Goal: Contribute content

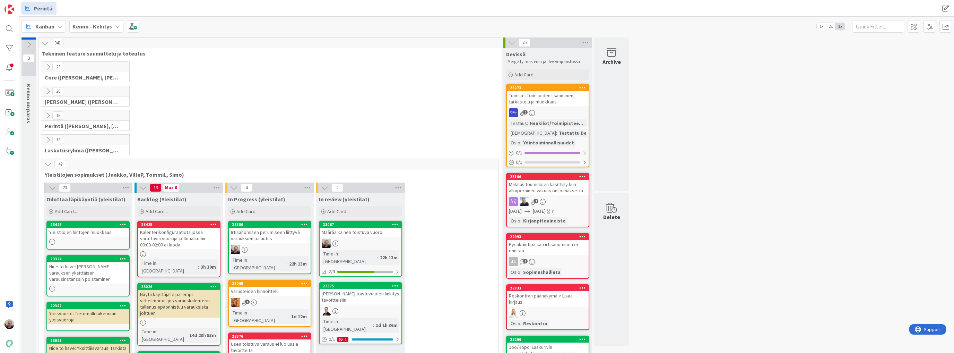
scroll to position [111, 0]
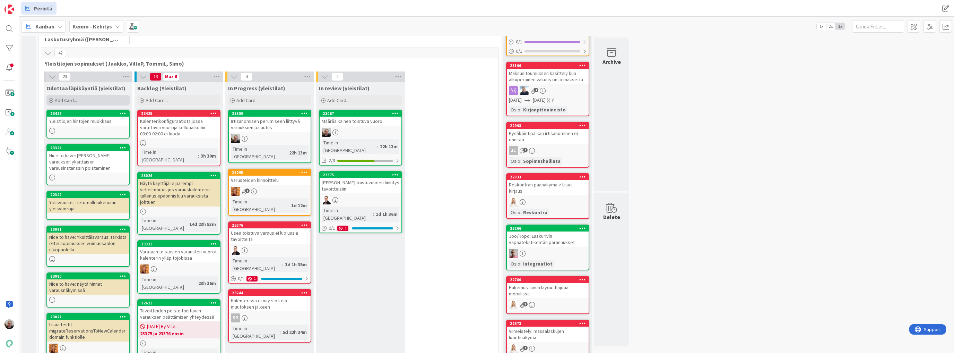
click at [80, 101] on div "Add Card..." at bounding box center [87, 100] width 83 height 10
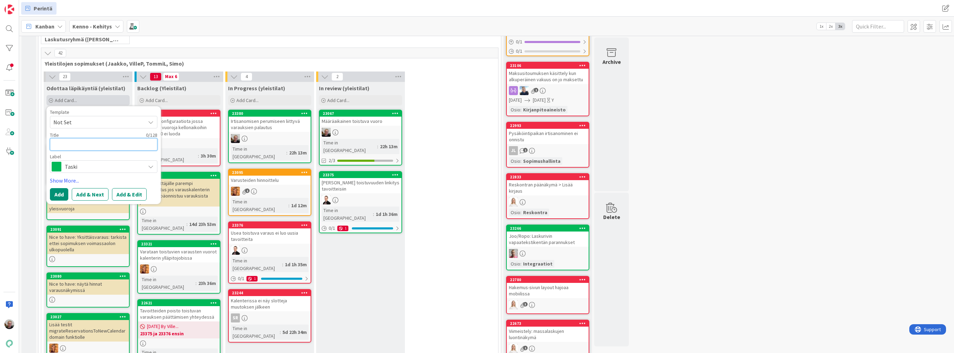
type textarea "C"
type textarea "x"
type textarea "Co"
type textarea "x"
type textarea "Cor"
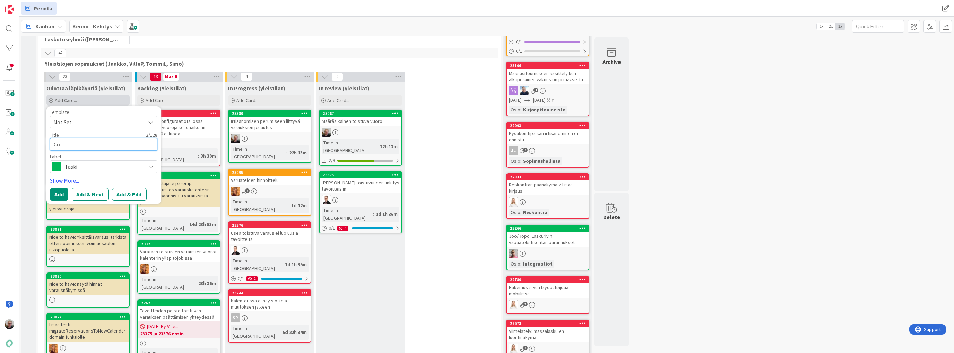
type textarea "x"
type textarea "Cord"
type textarea "x"
type textarea "Corde"
type textarea "x"
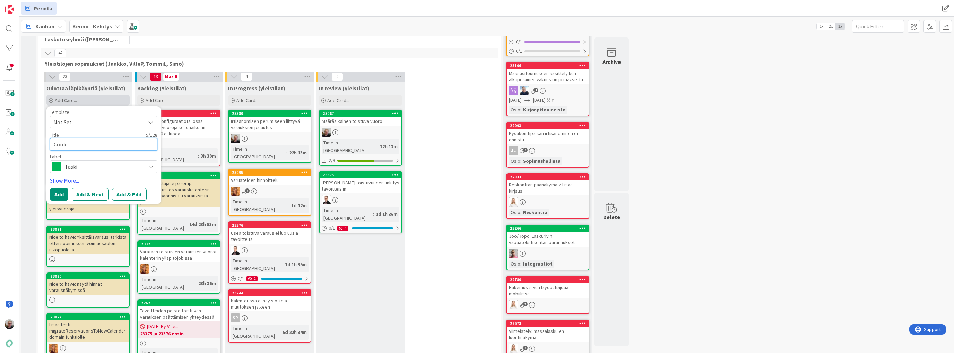
type textarea "Cord"
type textarea "x"
type textarea "Cor"
type textarea "x"
type textarea "Corn"
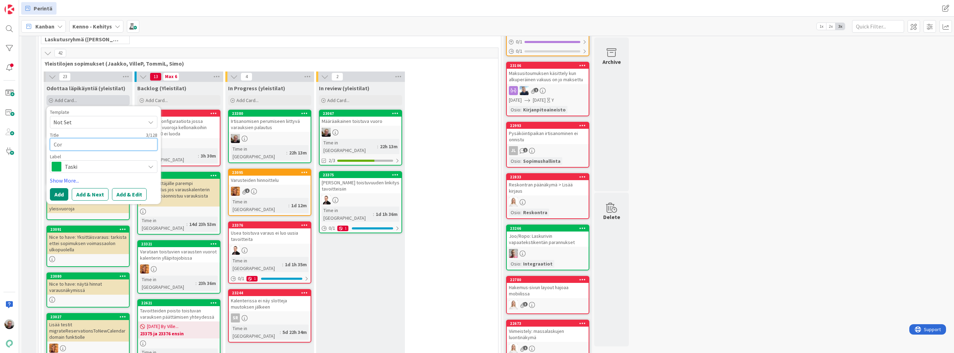
type textarea "x"
type textarea "Corne"
type textarea "x"
type textarea "Corner"
type textarea "x"
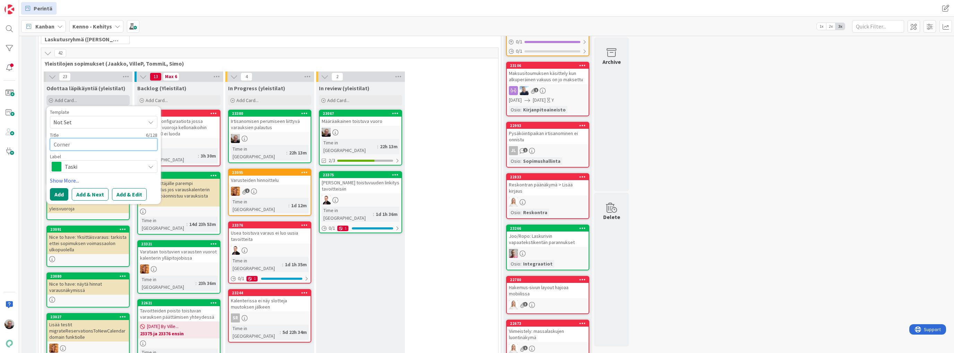
type textarea "Corner"
type textarea "x"
type textarea "Corner c"
type textarea "x"
type textarea "Corner ca"
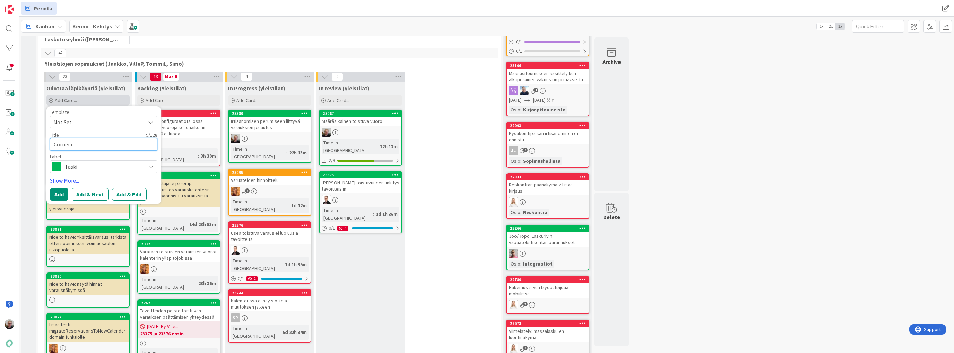
type textarea "x"
type textarea "Corner cas"
type textarea "x"
type textarea "Corner case"
type textarea "x"
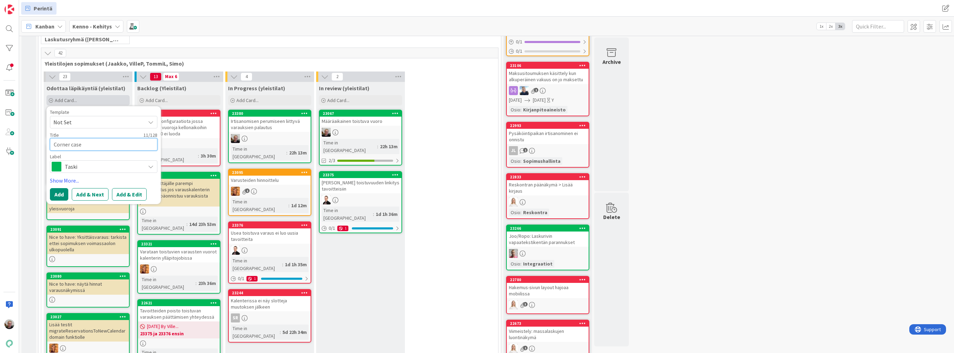
type textarea "Corner case:"
type textarea "x"
type textarea "Corner case:"
type textarea "x"
type textarea "Corner case: i"
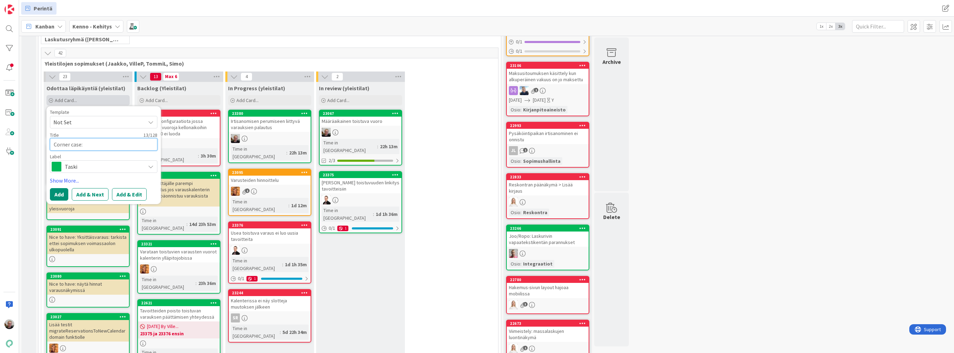
type textarea "x"
type textarea "Corner case:"
type textarea "x"
type textarea "Corner case: p"
type textarea "x"
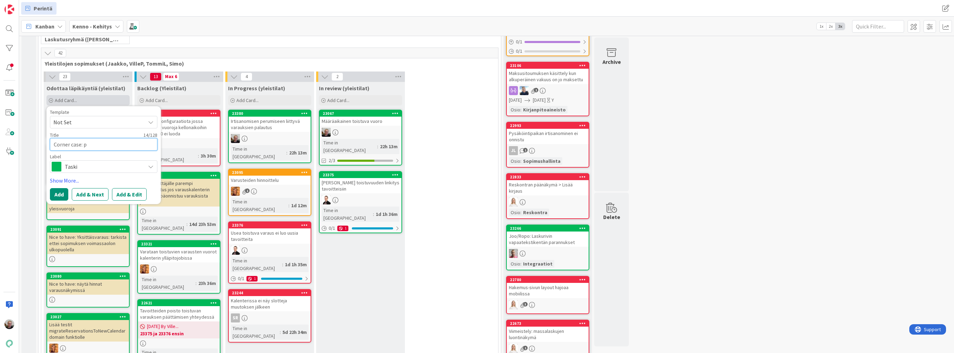
type textarea "Corner case: po"
type textarea "x"
type textarea "Corner case: poi"
type textarea "x"
type textarea "Corner case: pois"
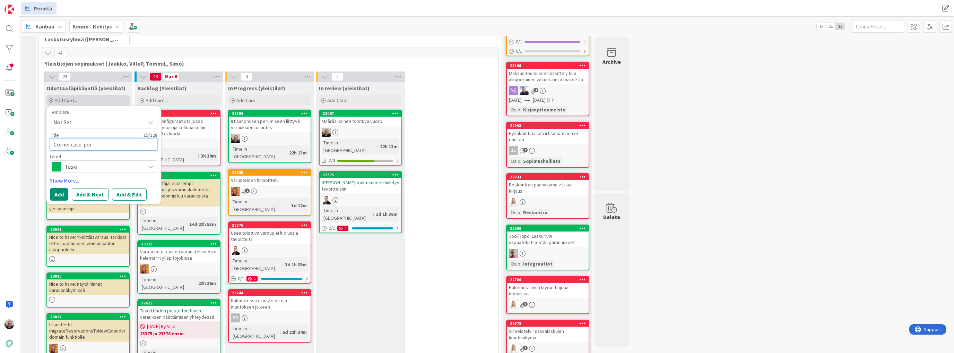
type textarea "x"
type textarea "Corner case: poist"
type textarea "x"
type textarea "Corner case: poiste"
type textarea "x"
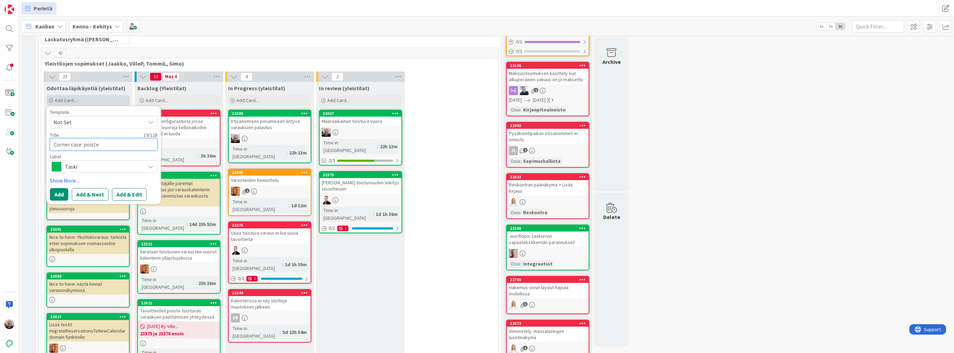
type textarea "Corner case: poistet"
type textarea "x"
type textarea "Corner case: poistetu"
type textarea "x"
type textarea "Corner case: poistetun"
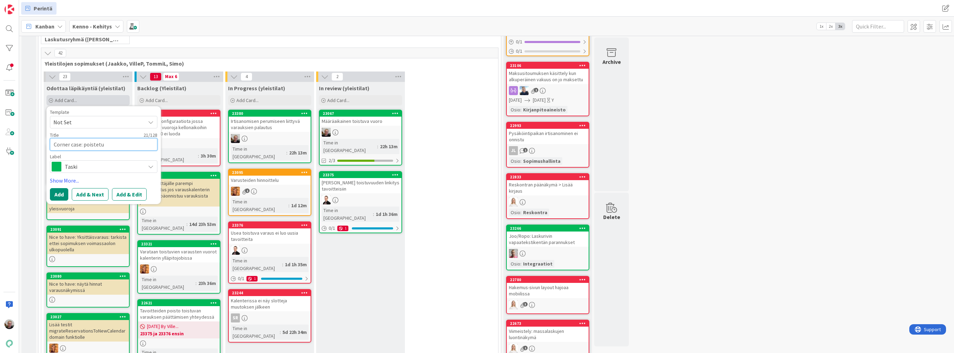
type textarea "x"
type textarea "Corner case: poistetun"
type textarea "x"
type textarea "Corner case: poistetun v"
type textarea "x"
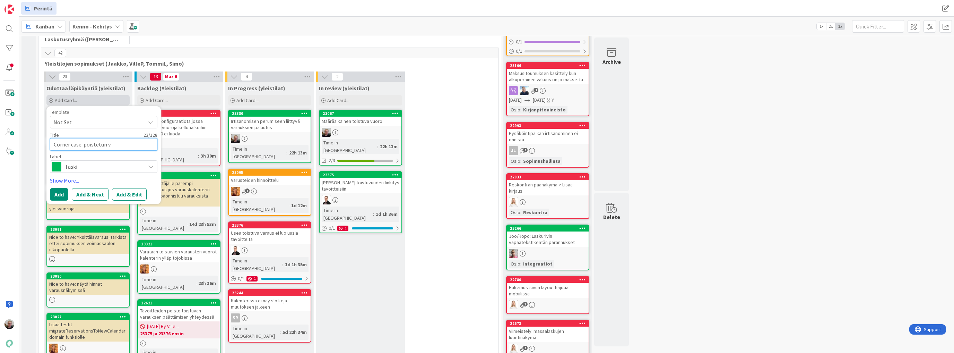
type textarea "Corner case: poistetun vu"
type textarea "x"
type textarea "Corner case: poistetun vuo"
type textarea "x"
type textarea "Corner case: poistetun vuor"
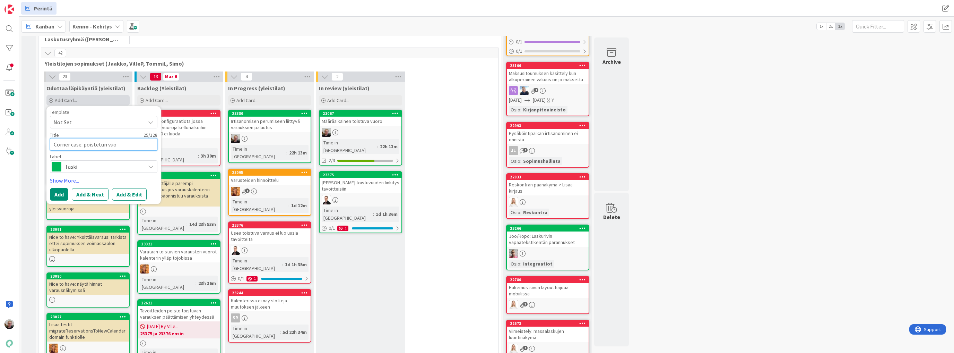
type textarea "x"
type textarea "Corner case: poistetun vuoro"
type textarea "x"
type textarea "Corner case: poistetun vuoron"
type textarea "x"
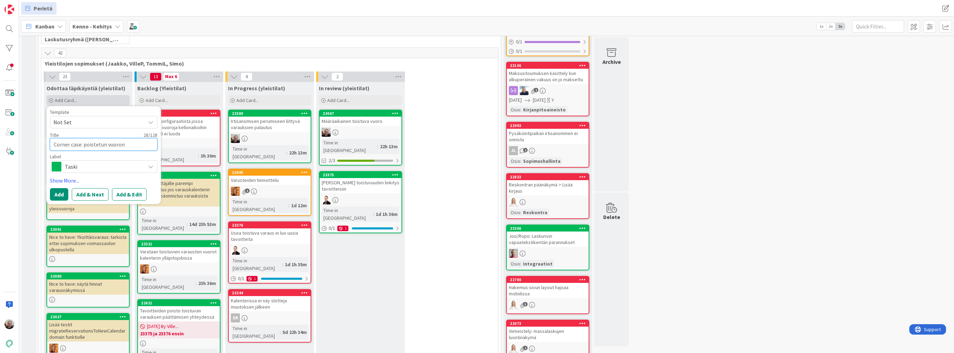
type textarea "Corner case: poistetun vuoron"
type textarea "x"
type textarea "Corner case: poistetun vuoron p"
type textarea "x"
type textarea "Corner case: poistetun vuoron pa"
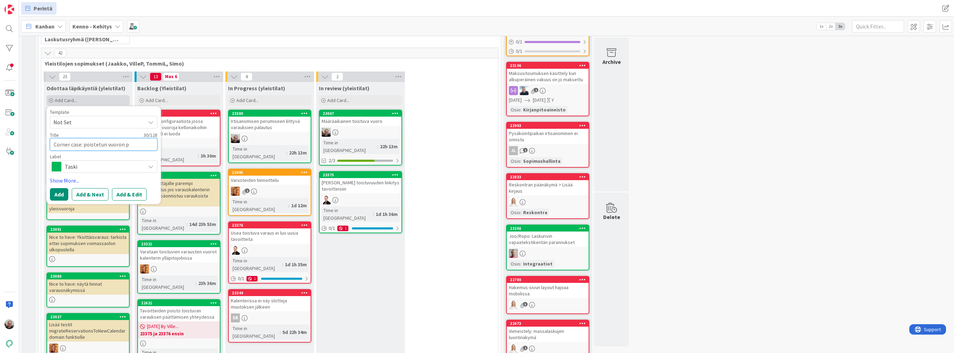
type textarea "x"
type textarea "Corner case: poistetun vuoron paa"
type textarea "x"
type textarea "Corner case: poistetun vuoron pa"
type textarea "x"
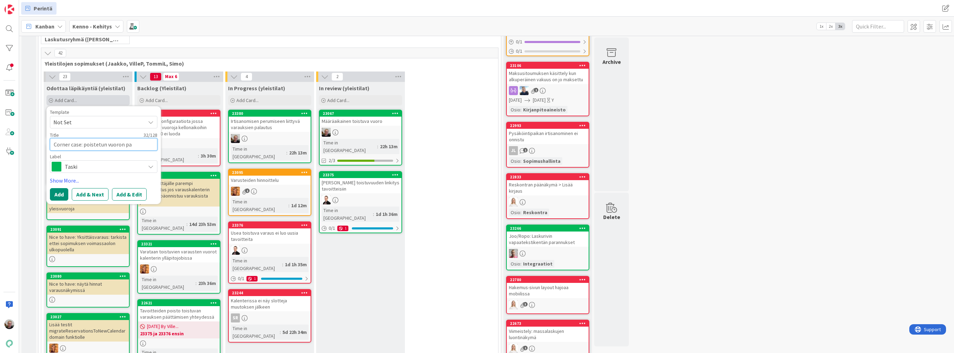
type textarea "Corner case: poistetun vuoron pal"
type textarea "x"
type textarea "Corner case: poistetun vuoron pala"
type textarea "x"
type textarea "Corner case: poistetun vuoron [US_STATE]"
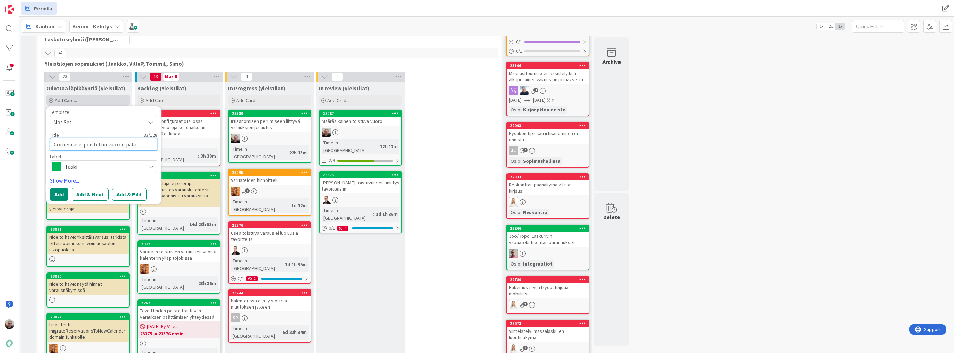
type textarea "x"
type textarea "Corner case: poistetun vuoron palaut"
type textarea "x"
type textarea "Corner case: poistetun vuoron palautt"
type textarea "x"
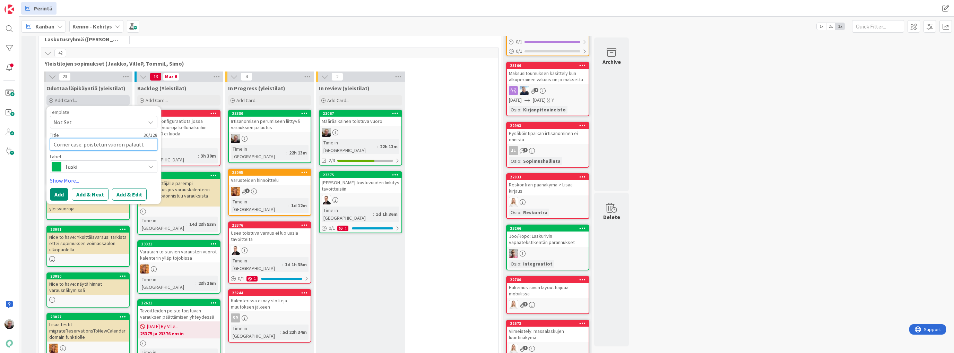
type textarea "Corner case: poistetun vuoron palautta"
type textarea "x"
type textarea "Corner case: poistetun vuoron palauttam"
type textarea "x"
type textarea "Corner case: poistetun vuoron palauttami"
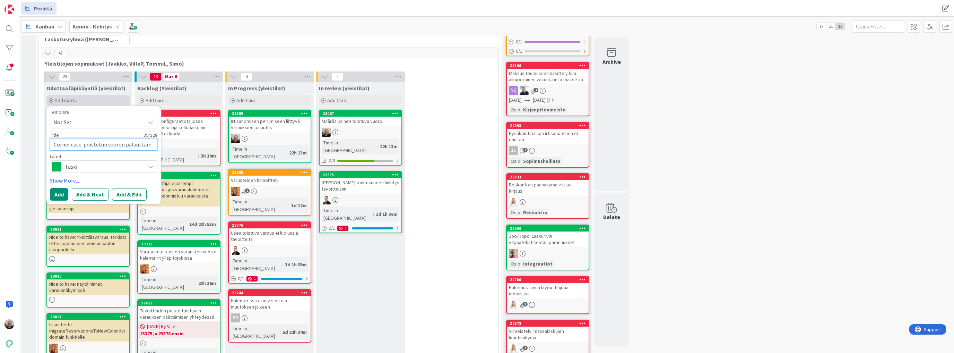
type textarea "x"
type textarea "Corner case: poistetun vuoron palauttamin"
type textarea "x"
type textarea "Corner case: poistetun vuoron palauttamine"
type textarea "x"
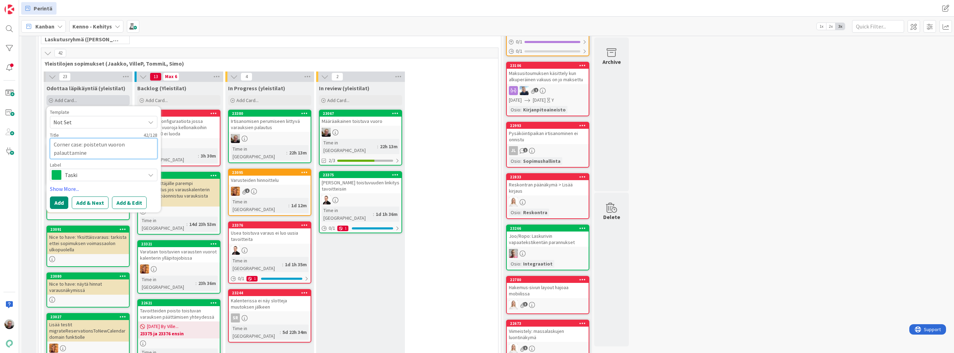
type textarea "Corner case: poistetun vuoron palauttaminen"
type textarea "x"
type textarea "Corner case: poistetun vuoron palauttaminen"
type textarea "x"
type textarea "Corner case: poistetun vuoron palauttaminen i"
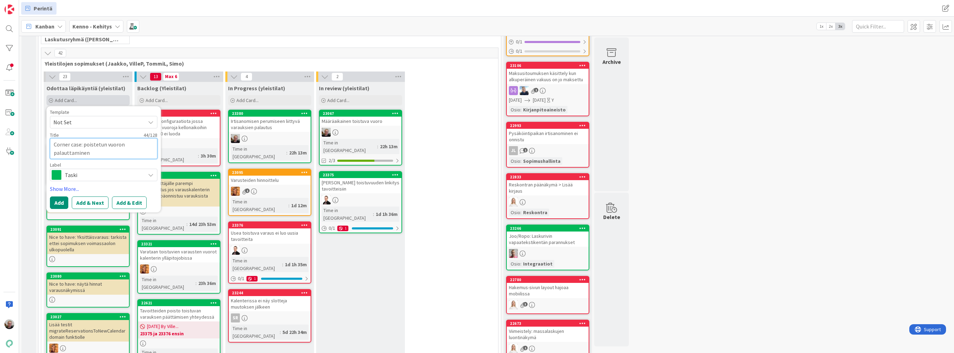
type textarea "x"
type textarea "Corner case: poistetun vuoron palauttaminen ir"
type textarea "x"
type textarea "Corner case: poistetun vuoron palauttaminen irt"
type textarea "x"
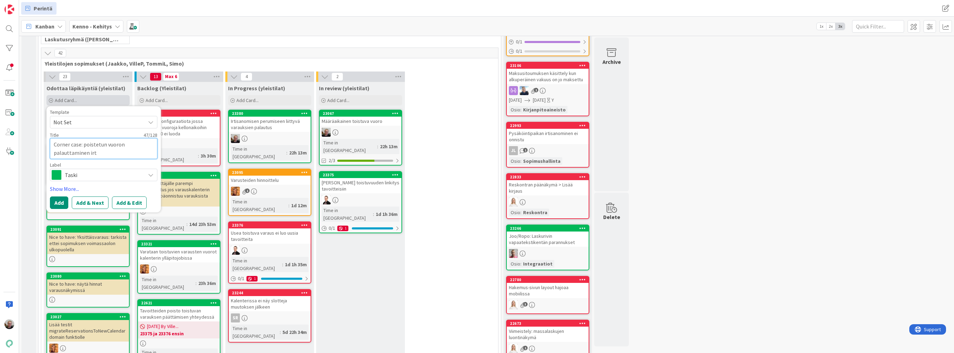
type textarea "Corner case: poistetun vuoron palauttaminen irti"
type textarea "x"
type textarea "Corner case: poistetun vuoron palauttaminen irtis"
type textarea "x"
type textarea "Corner case: poistetun vuoron palauttaminen irtisa"
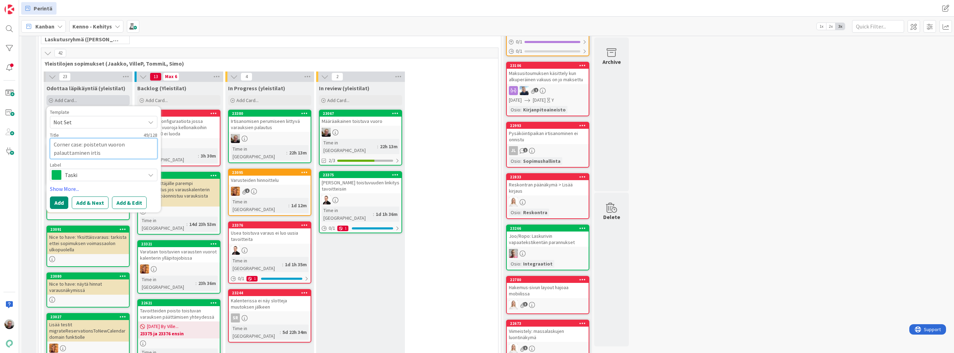
type textarea "x"
type textarea "Corner case: poistetun vuoron palauttaminen irtisan"
type textarea "x"
type textarea "Corner case: poistetun vuoron palauttaminen irtisano"
type textarea "x"
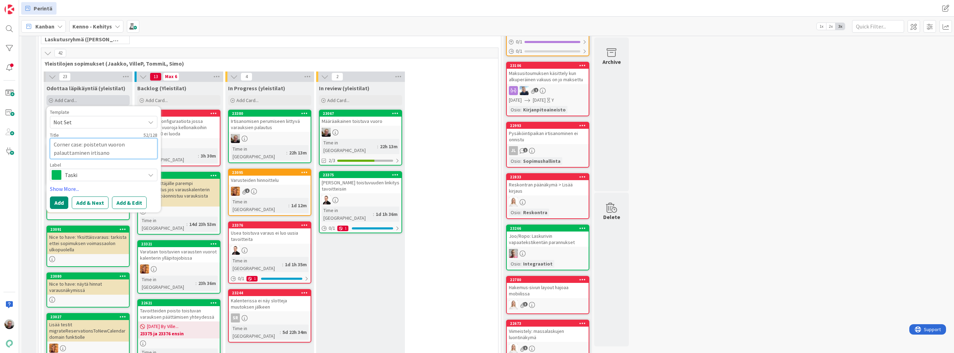
type textarea "Corner case: poistetun vuoron palauttaminen irtisanom"
type textarea "x"
type textarea "Corner case: poistetun vuoron palauttaminen irtisanomi"
type textarea "x"
type textarea "Corner case: poistetun vuoron palauttaminen irtisanomis"
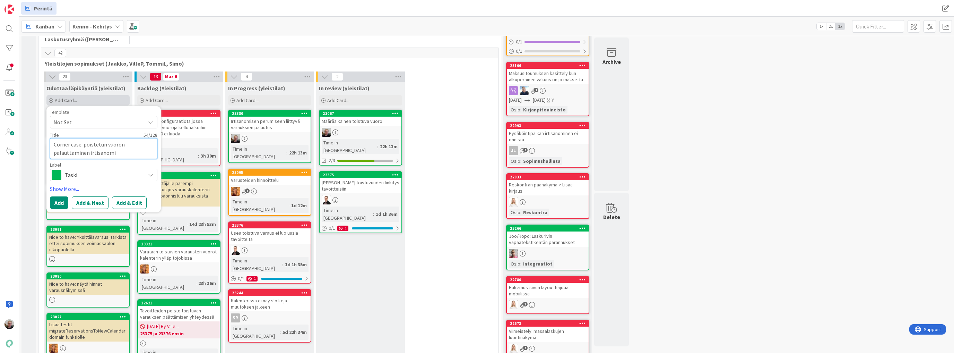
type textarea "x"
type textarea "Corner case: poistetun vuoron palauttaminen irtisanomise"
type textarea "x"
type textarea "Corner case: poistetun vuoron palauttaminen irtisanomisen"
type textarea "x"
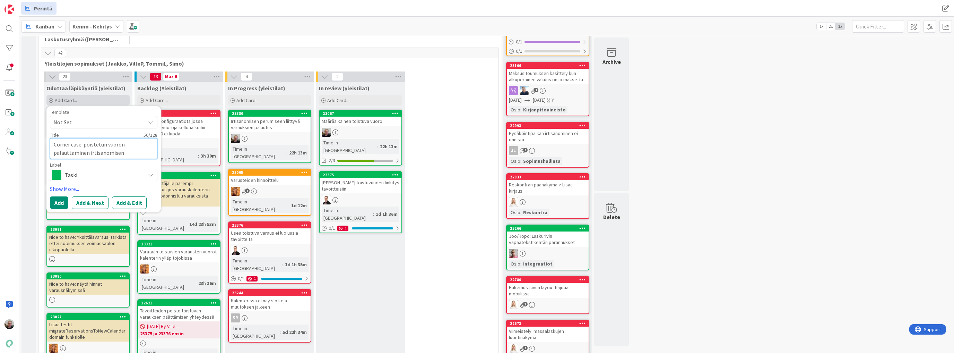
type textarea "Corner case: poistetun vuoron palauttaminen irtisanomisen"
type textarea "x"
type textarea "Corner case: poistetun vuoron palauttaminen irtisanomisen p"
type textarea "x"
type textarea "Corner case: poistetun vuoron palauttaminen irtisanomisen pe"
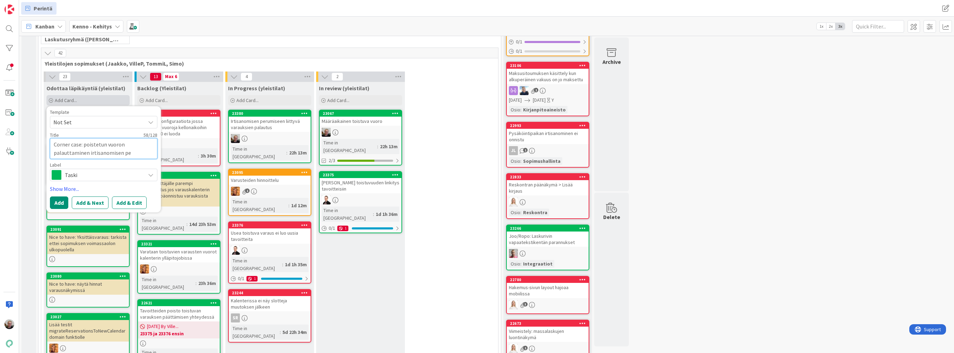
type textarea "x"
type textarea "Corner case: poistetun vuoron palauttaminen irtisanomisen peu"
type textarea "x"
type textarea "Corner case: poistetun vuoron palauttaminen irtisanomisen peur"
type textarea "x"
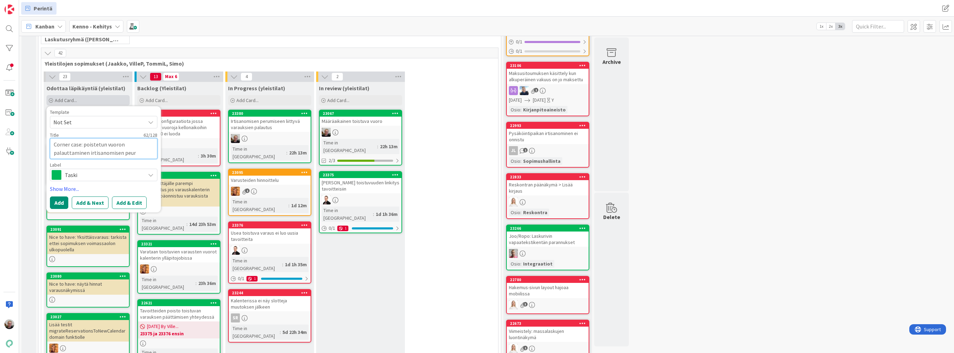
type textarea "Corner case: poistetun vuoron palauttaminen irtisanomisen peu"
type textarea "x"
type textarea "Corner case: poistetun vuoron palauttaminen irtisanomisen pe"
type textarea "x"
type textarea "Corner case: poistetun vuoron palauttaminen irtisanomisen per"
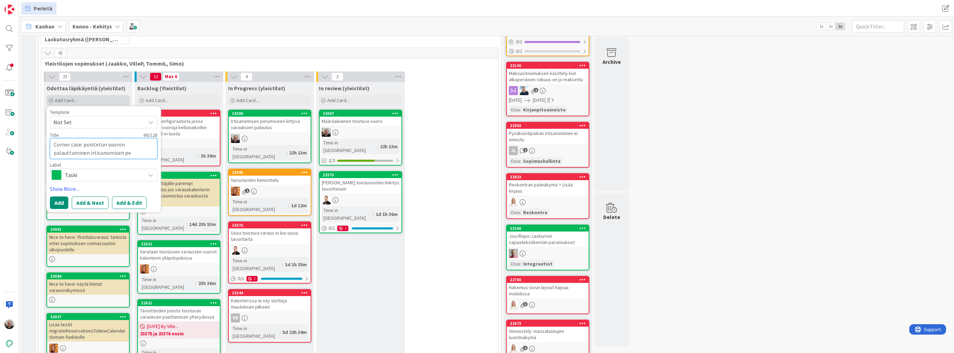
type textarea "x"
type textarea "Corner case: poistetun vuoron palauttaminen irtisanomisen [GEOGRAPHIC_DATA]"
type textarea "x"
type textarea "Corner case: poistetun vuoron palauttaminen irtisanomisen perum"
type textarea "x"
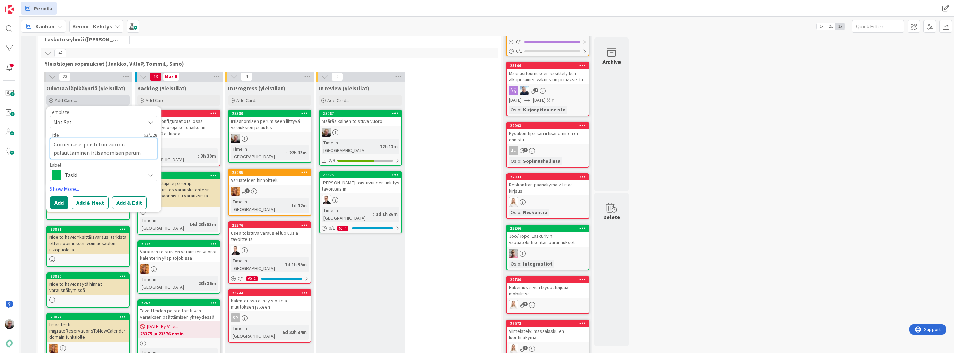
type textarea "Corner case: poistetun vuoron palauttaminen irtisanomisen perumi"
type textarea "x"
type textarea "Corner case: poistetun vuoron palauttaminen irtisanomisen perumis"
type textarea "x"
type textarea "Corner case: poistetun vuoron palauttaminen irtisanomisen perumise"
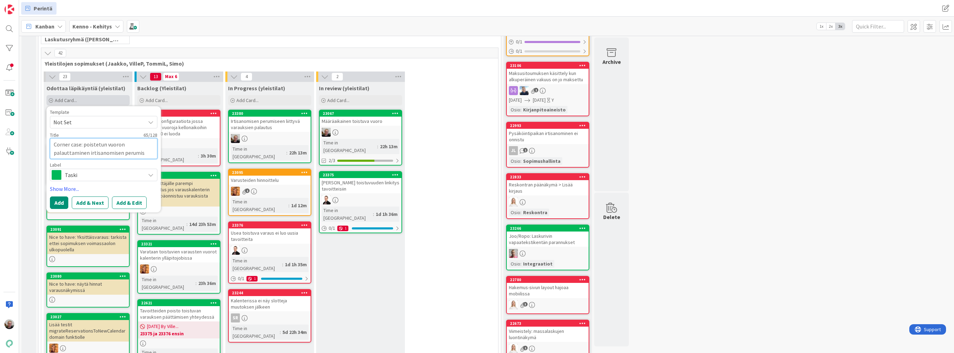
type textarea "x"
type textarea "Corner case: poistetun vuoron palauttaminen irtisanomisen perumisen"
type textarea "x"
type textarea "Corner case: poistetun vuoron palauttaminen irtisanomisen perumisen"
type textarea "x"
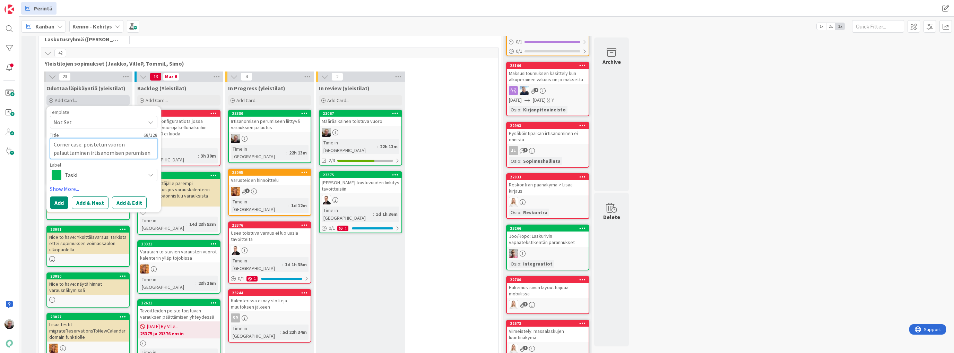
type textarea "Corner case: poistetun vuoron palauttaminen irtisanomisen perumisen y"
type textarea "x"
type textarea "Corner case: poistetun vuoron palauttaminen irtisanomisen perumisen yh"
type textarea "x"
type textarea "Corner case: poistetun vuoron palauttaminen irtisanomisen perumisen yht"
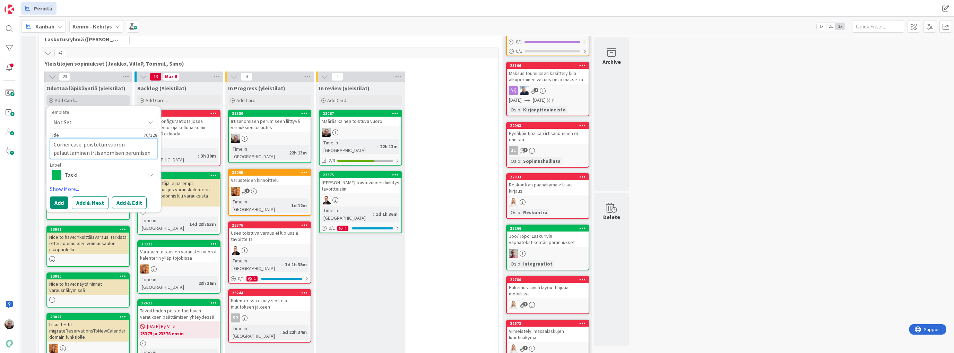
type textarea "x"
type textarea "Corner case: poistetun vuoron palauttaminen irtisanomisen perumisen yhte"
type textarea "x"
type textarea "Corner case: poistetun vuoron palauttaminen irtisanomisen perumisen yhtey"
type textarea "x"
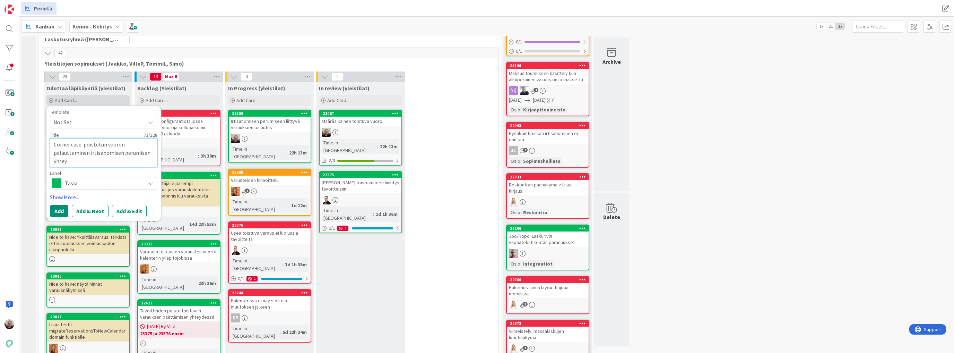
type textarea "Corner case: poistetun vuoron palauttaminen irtisanomisen perumisen yhteyd"
type textarea "x"
type textarea "Corner case: poistetun vuoron palauttaminen irtisanomisen perumisen yhteyde"
type textarea "x"
type textarea "Corner case: poistetun vuoron palauttaminen irtisanomisen perumisen yhteydes"
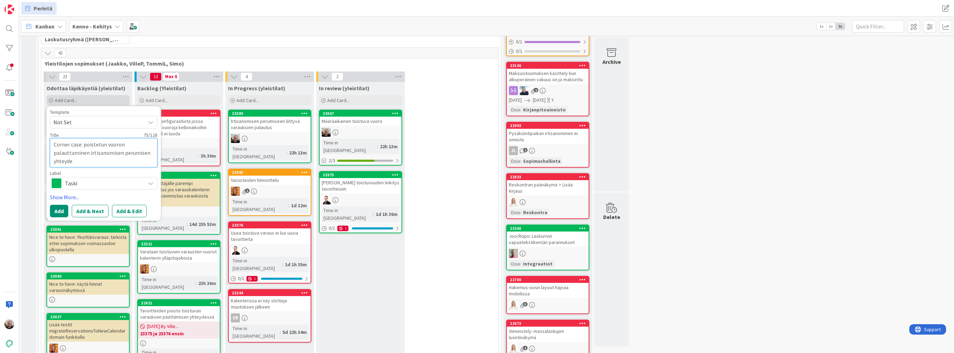
type textarea "x"
type textarea "Corner case: poistetun vuoron palauttaminen irtisanomisen perumisen yhteydess"
type textarea "x"
type textarea "Corner case: poistetun vuoron palauttaminen irtisanomisen perumisen yhteydessä"
type textarea "x"
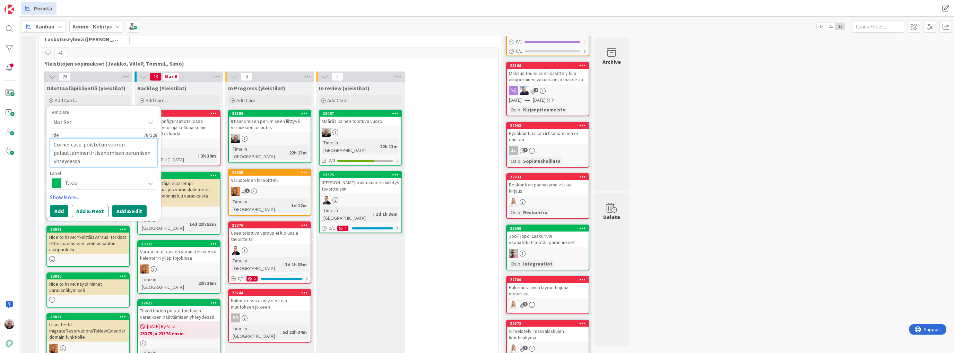
type textarea "Corner case: poistetun vuoron palauttaminen irtisanomisen perumisen yhteydessä"
click at [125, 213] on button "Add & Edit" at bounding box center [129, 211] width 35 height 12
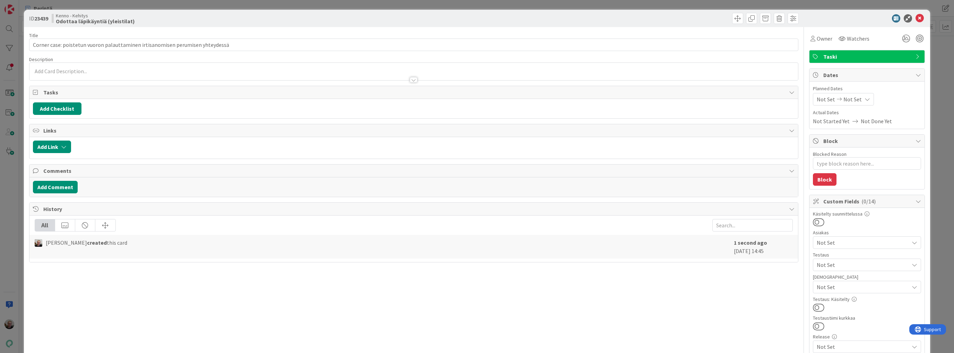
type textarea "x"
click at [94, 75] on div at bounding box center [413, 76] width 769 height 7
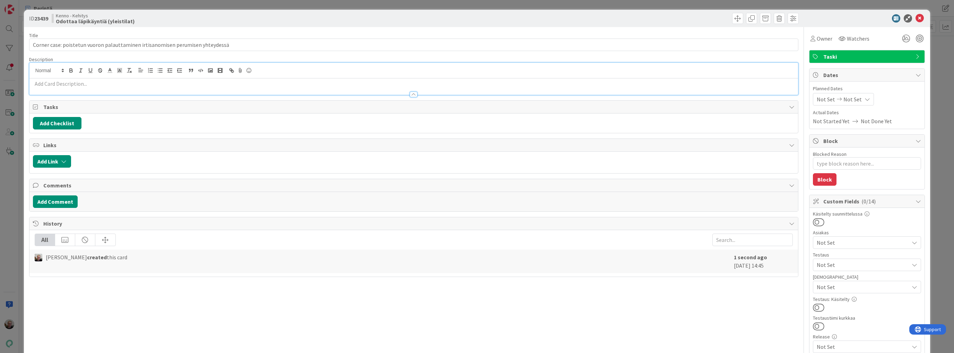
click at [99, 82] on p at bounding box center [414, 84] width 762 height 8
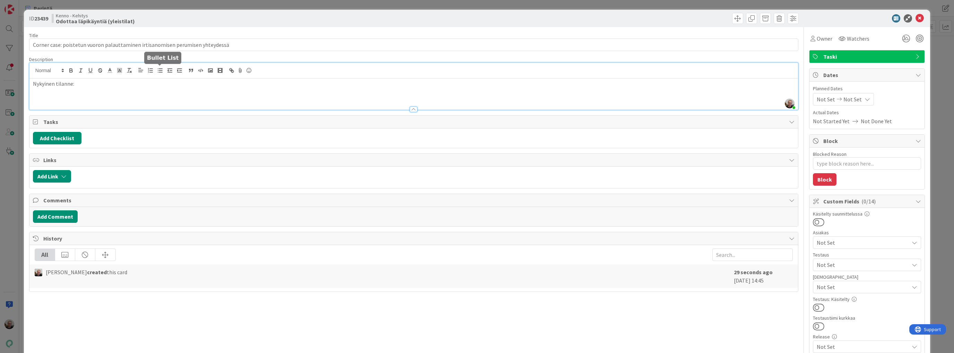
click at [162, 71] on icon "button" at bounding box center [160, 70] width 6 height 6
type textarea "x"
click at [87, 46] on input "Corner case: poistetun vuoron palauttaminen irtisanomisen perumisen yhteydessä" at bounding box center [414, 44] width 770 height 12
type input "Corner case: poistetun toistuvavuoron palauttaminen irtisanomisen perumisen yht…"
type textarea "x"
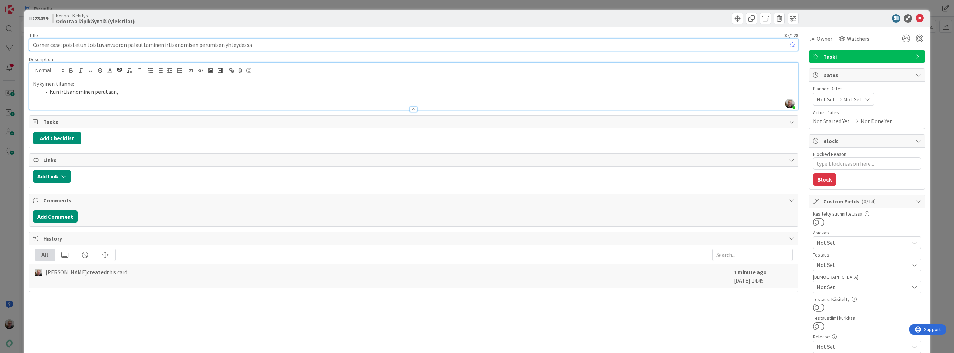
type input "Corner case: poistetun toistuvan vuoron palauttaminen irtisanomisen perumisen y…"
type textarea "x"
type input "Corner case: poistetun toistuvan vuoron palauttaminen irtisanomisen perumisen y…"
click at [148, 94] on li "Kun irtisanominen perutaan," at bounding box center [418, 92] width 754 height 8
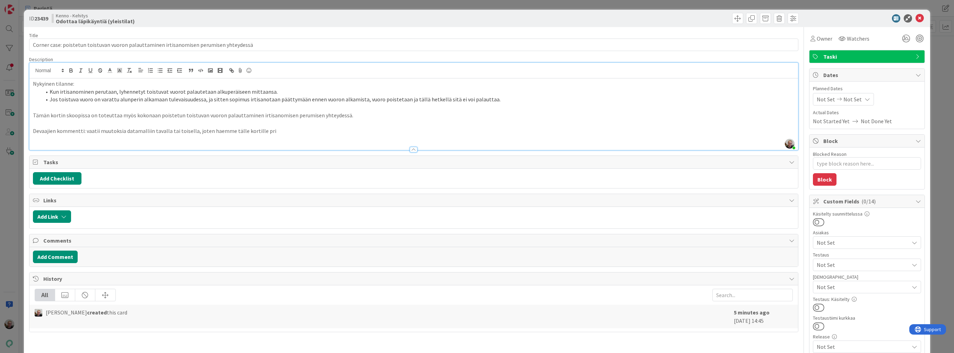
click at [354, 115] on p "Tämän kortin skoopissa on toteuttaa myös kokonaan poistetun toistuvan vuoron pa…" at bounding box center [414, 115] width 762 height 8
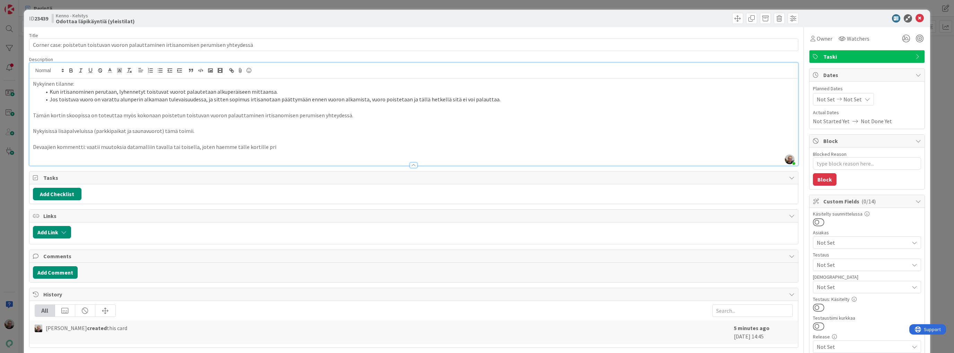
click at [271, 147] on p "Devaajien kommentti: vaatii muutoksia datamalliin tavalla tai toisella, joten h…" at bounding box center [414, 147] width 762 height 8
click at [916, 18] on icon at bounding box center [920, 18] width 8 height 8
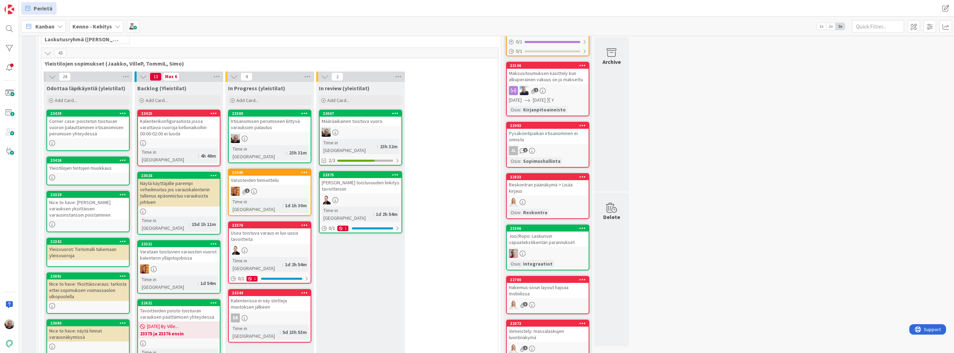
click at [75, 130] on div "Corner case: poistetun toistuvan vuoron palauttaminen irtisanomisen perumisen y…" at bounding box center [88, 128] width 82 height 22
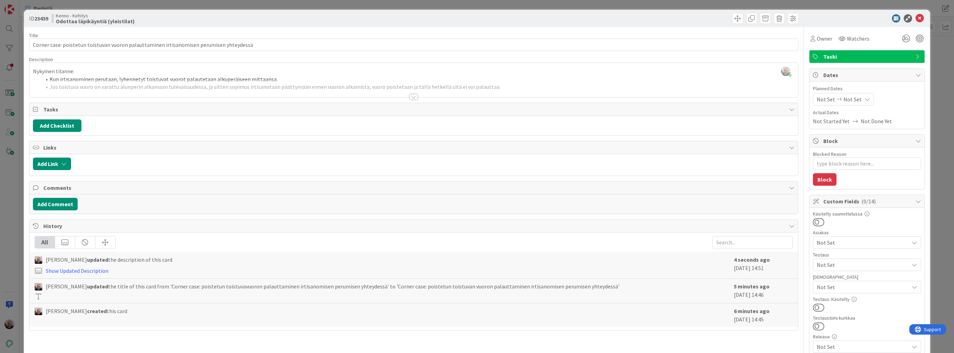
type textarea "x"
